Goal: Navigation & Orientation: Find specific page/section

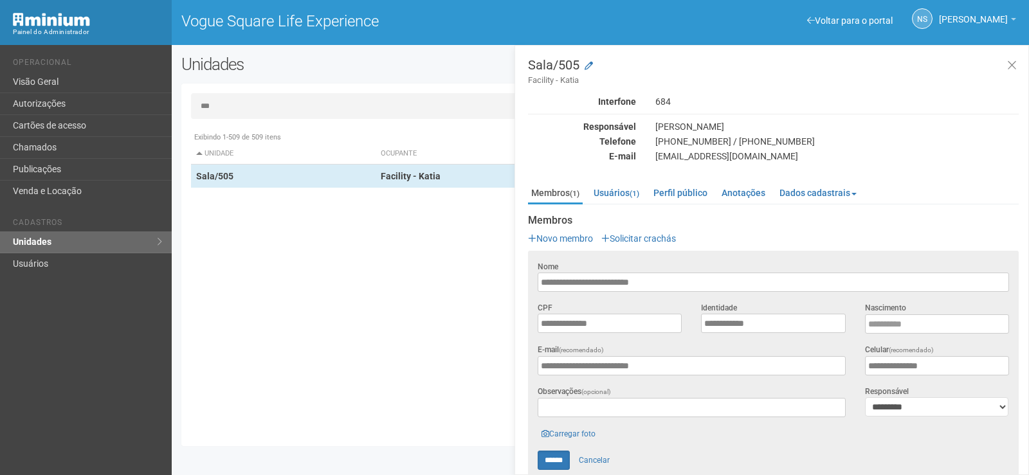
scroll to position [68, 0]
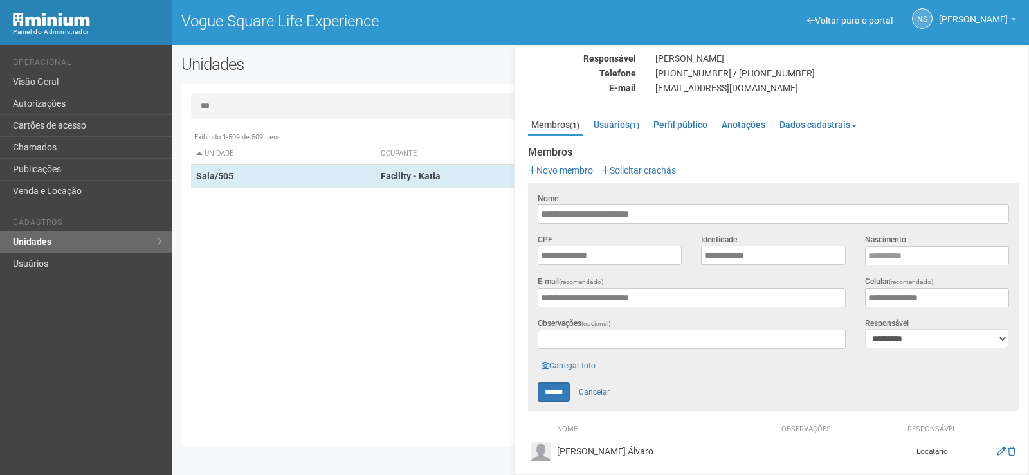
click at [1011, 62] on div "Katia Soares" at bounding box center [837, 59] width 383 height 12
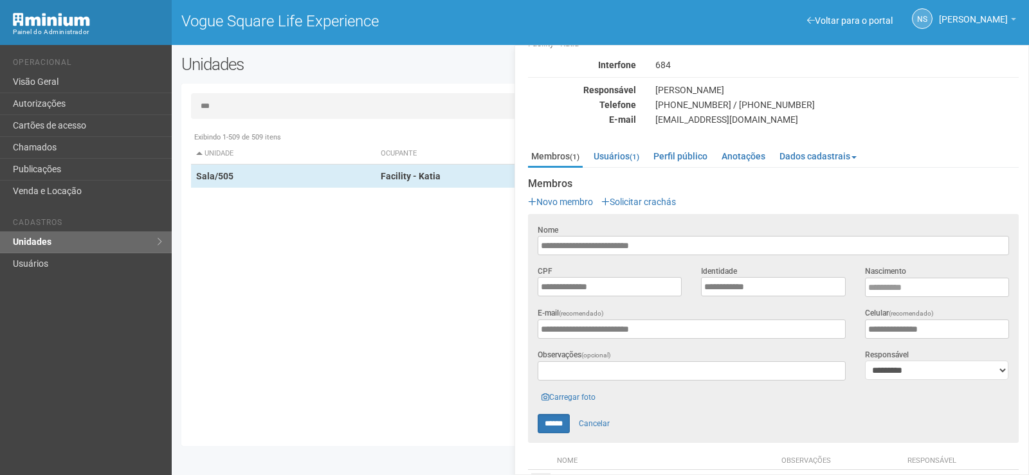
scroll to position [0, 0]
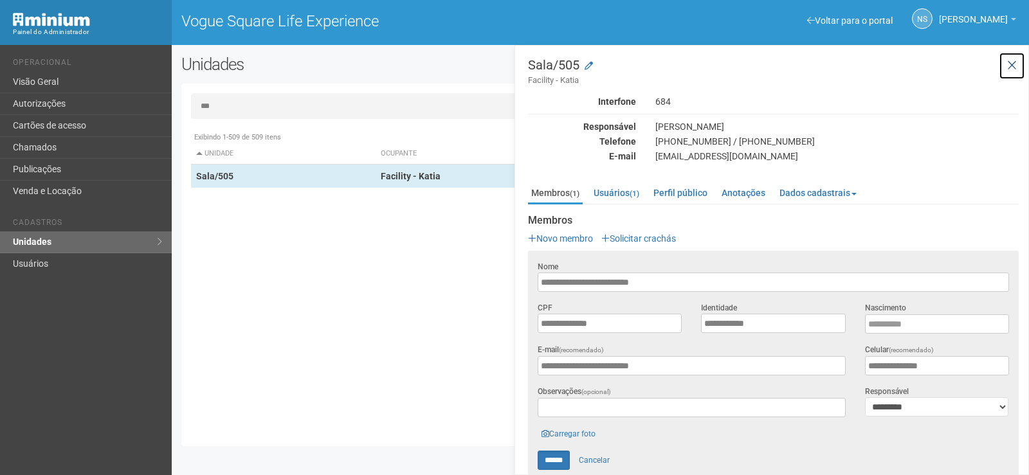
click at [1020, 57] on button at bounding box center [1012, 66] width 26 height 28
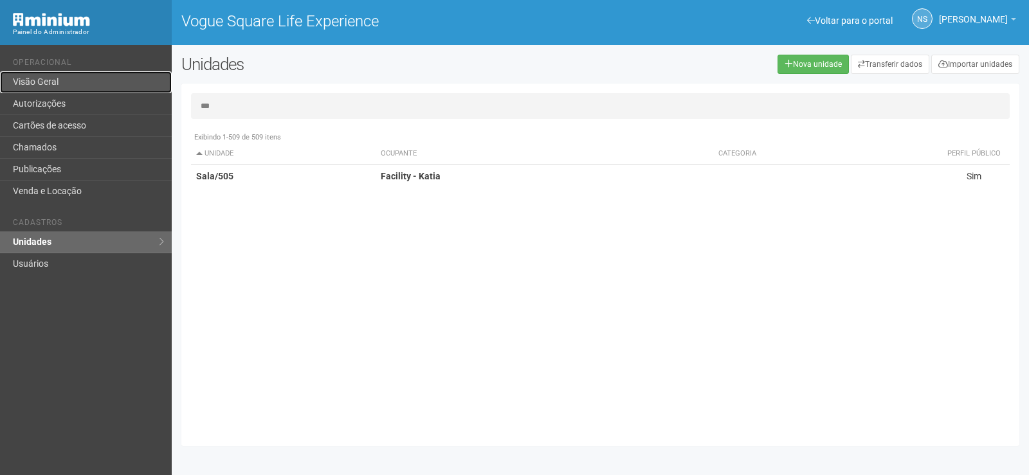
click at [105, 80] on link "Visão Geral" at bounding box center [86, 82] width 172 height 22
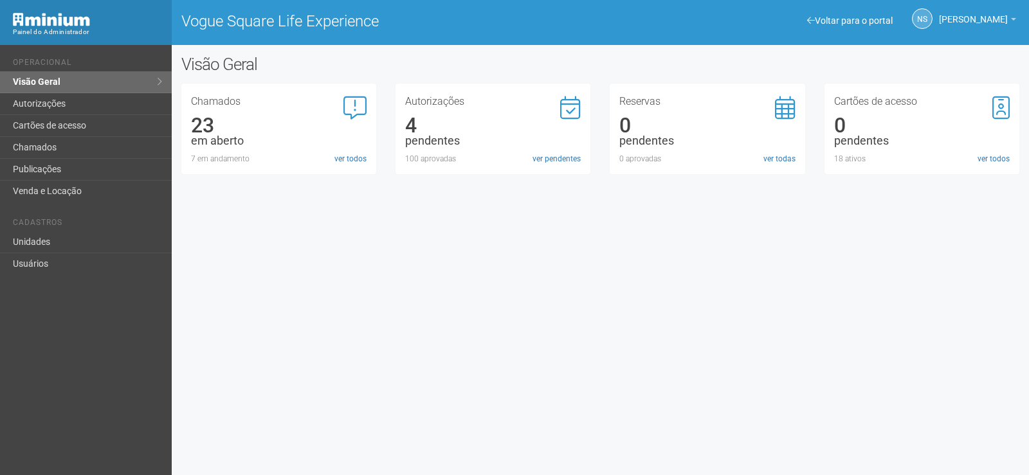
click at [599, 384] on div "Voltar para o portal Operacional Visão Geral Autorizações Cartões de acesso Cha…" at bounding box center [514, 260] width 1029 height 430
